Goal: Find specific page/section: Find specific page/section

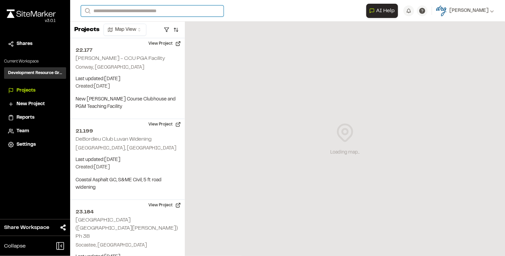
click at [107, 11] on input "Search" at bounding box center [152, 10] width 143 height 11
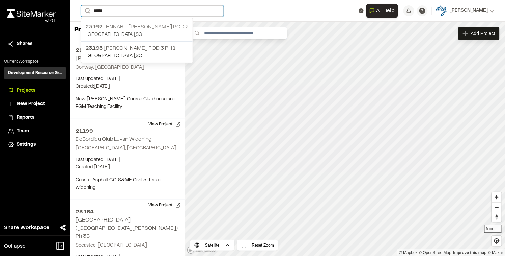
type input "*****"
click at [115, 23] on p "23.162 Lennar - [PERSON_NAME] Pod 2" at bounding box center [136, 27] width 103 height 8
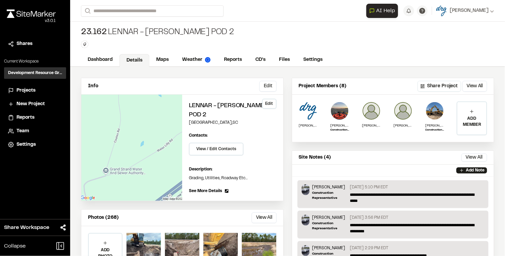
scroll to position [45, 0]
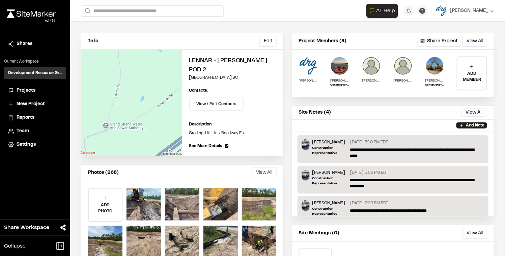
click at [257, 167] on button "View All" at bounding box center [264, 172] width 25 height 11
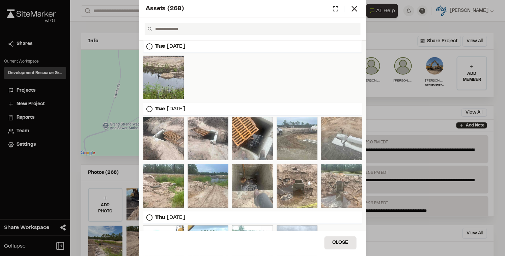
scroll to position [450, 0]
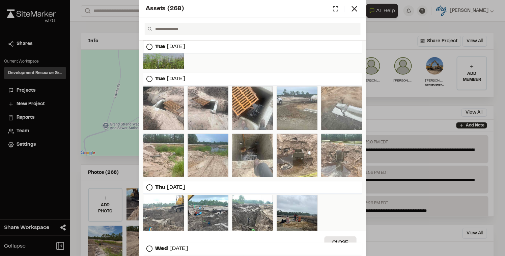
click at [114, 28] on div "Assets ( 268 ) [DATE] [DATE] [DATE] [DATE] [DATE] [DATE] [DATE] Close Select Do…" at bounding box center [252, 128] width 505 height 256
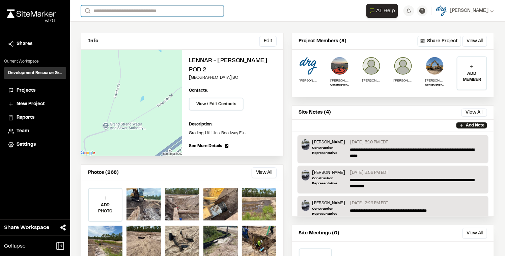
click at [132, 12] on input "Search" at bounding box center [152, 10] width 143 height 11
type input "*****"
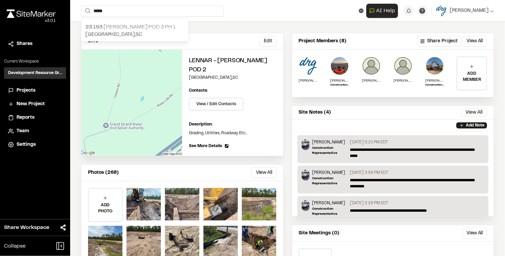
click at [135, 25] on p "23.193 [PERSON_NAME] Pod 3 Ph 1" at bounding box center [134, 27] width 99 height 8
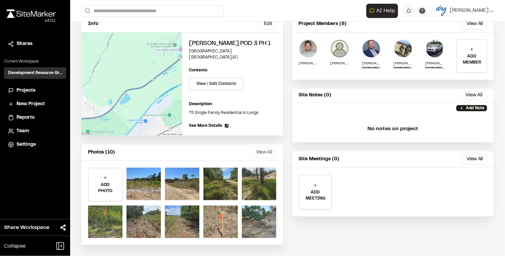
scroll to position [68, 0]
click at [260, 155] on button "View All" at bounding box center [264, 152] width 25 height 11
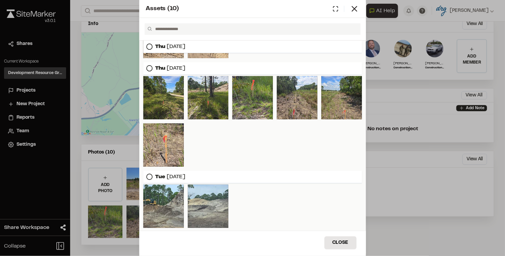
scroll to position [0, 0]
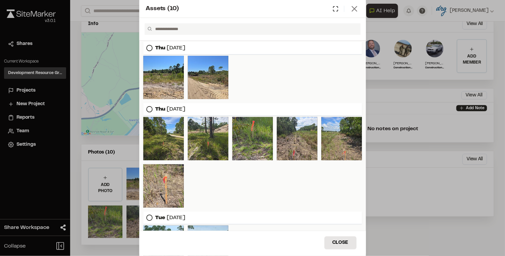
click at [354, 6] on icon at bounding box center [354, 8] width 9 height 9
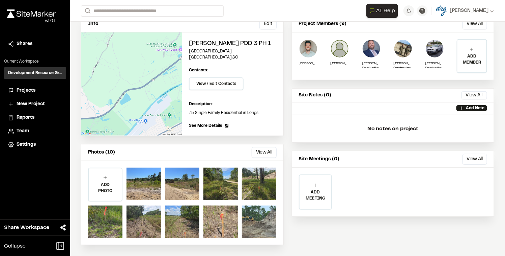
click at [27, 89] on span "Projects" at bounding box center [26, 90] width 19 height 7
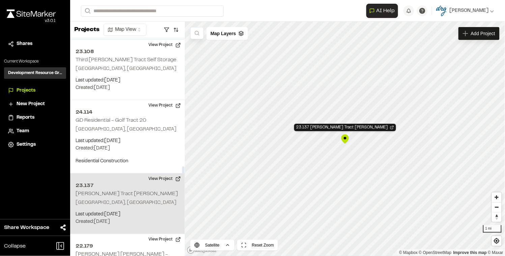
scroll to position [3508, 0]
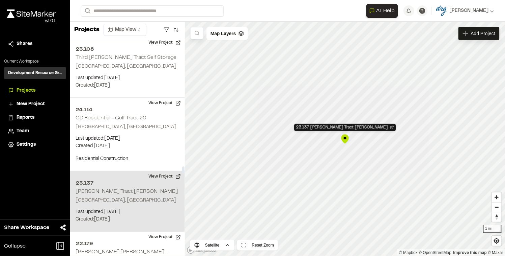
click at [113, 196] on p "[GEOGRAPHIC_DATA], [GEOGRAPHIC_DATA]" at bounding box center [128, 199] width 104 height 7
click at [171, 171] on button "View Project" at bounding box center [164, 176] width 41 height 11
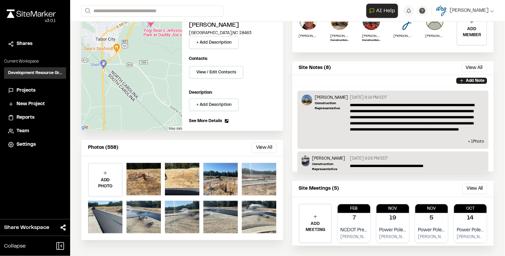
scroll to position [90, 0]
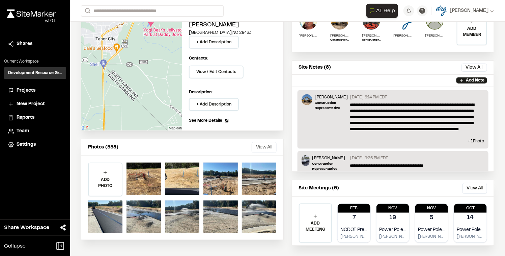
click at [263, 142] on button "View All" at bounding box center [264, 147] width 25 height 11
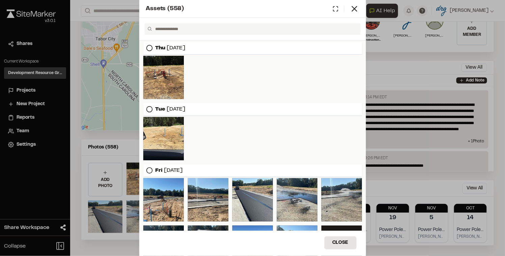
scroll to position [22, 0]
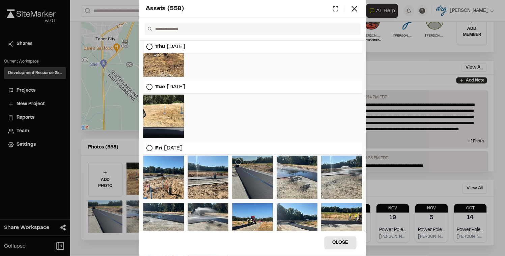
click at [248, 176] on div at bounding box center [253, 177] width 41 height 43
